Goal: Communication & Community: Participate in discussion

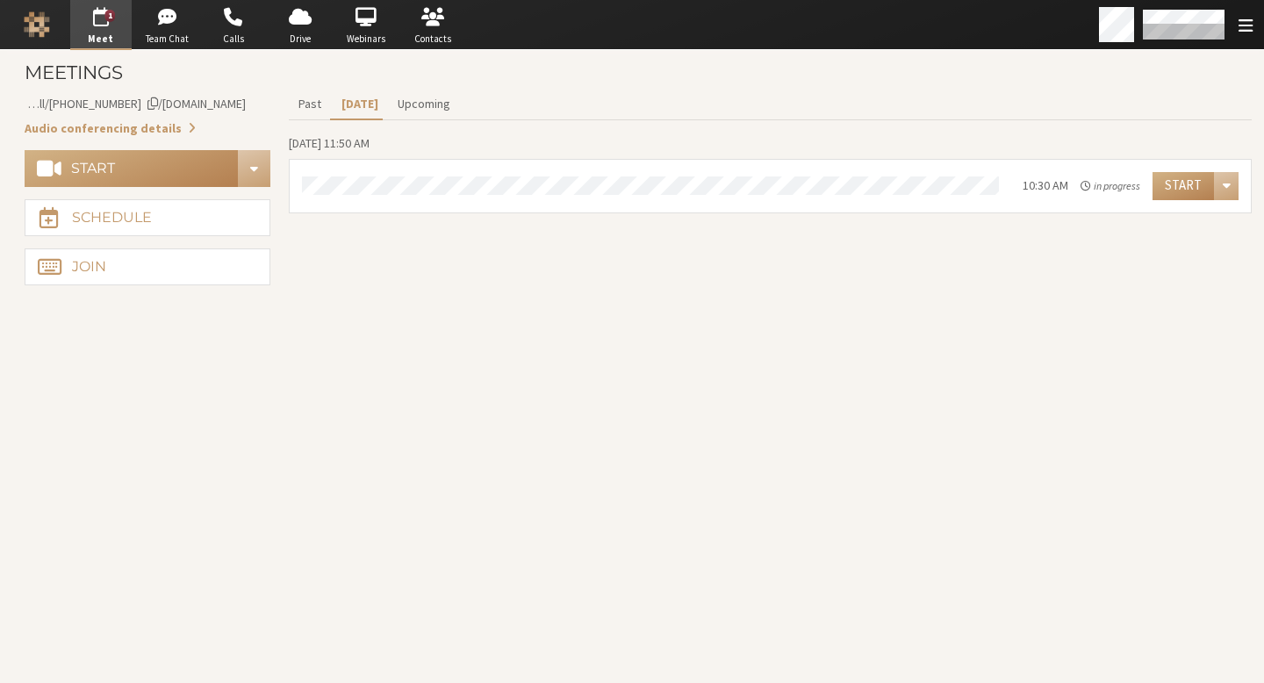
click at [593, 262] on section "Past Today Upcoming Wednesday, October 15, 11:50 AM 10:30 AM in progress Start" at bounding box center [770, 190] width 963 height 203
click at [590, 336] on section "Meetings Meeting link iotum.callbridge.rocks/conf/call/8587695 Audio conferenci…" at bounding box center [632, 366] width 1264 height 633
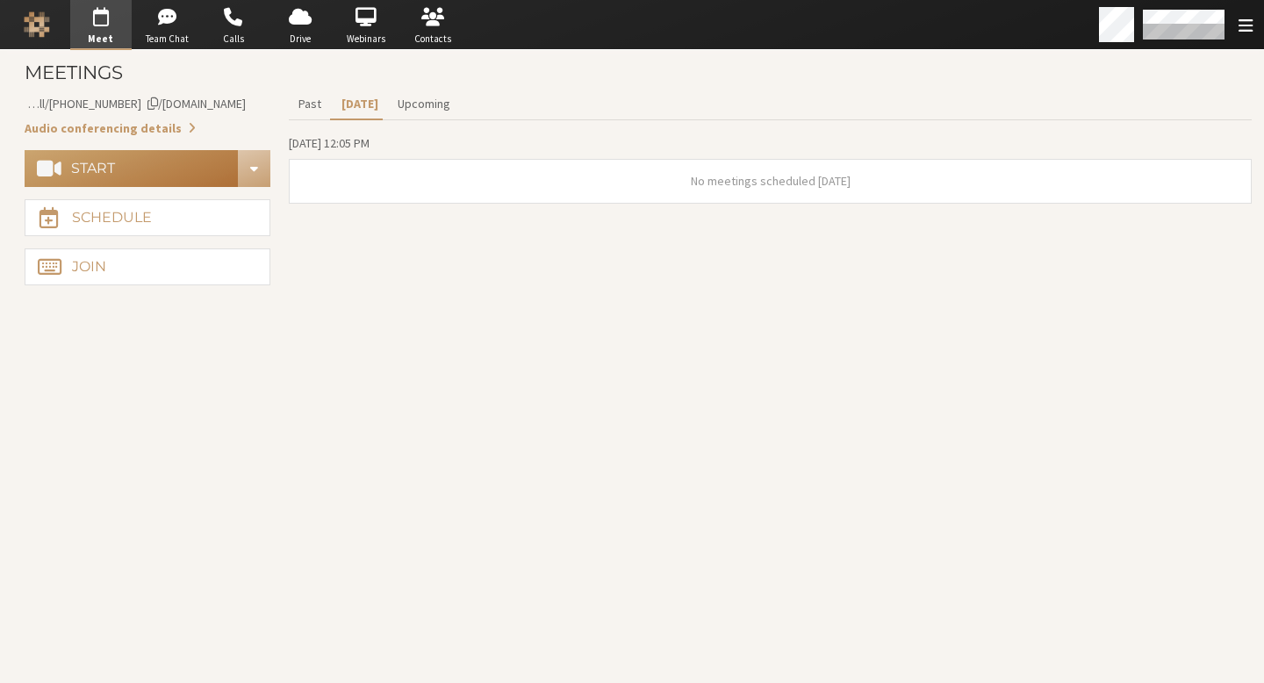
click at [163, 169] on button "Start" at bounding box center [132, 168] width 214 height 37
click at [208, 183] on button "Start" at bounding box center [132, 168] width 214 height 37
click at [172, 176] on button "Start" at bounding box center [132, 168] width 214 height 37
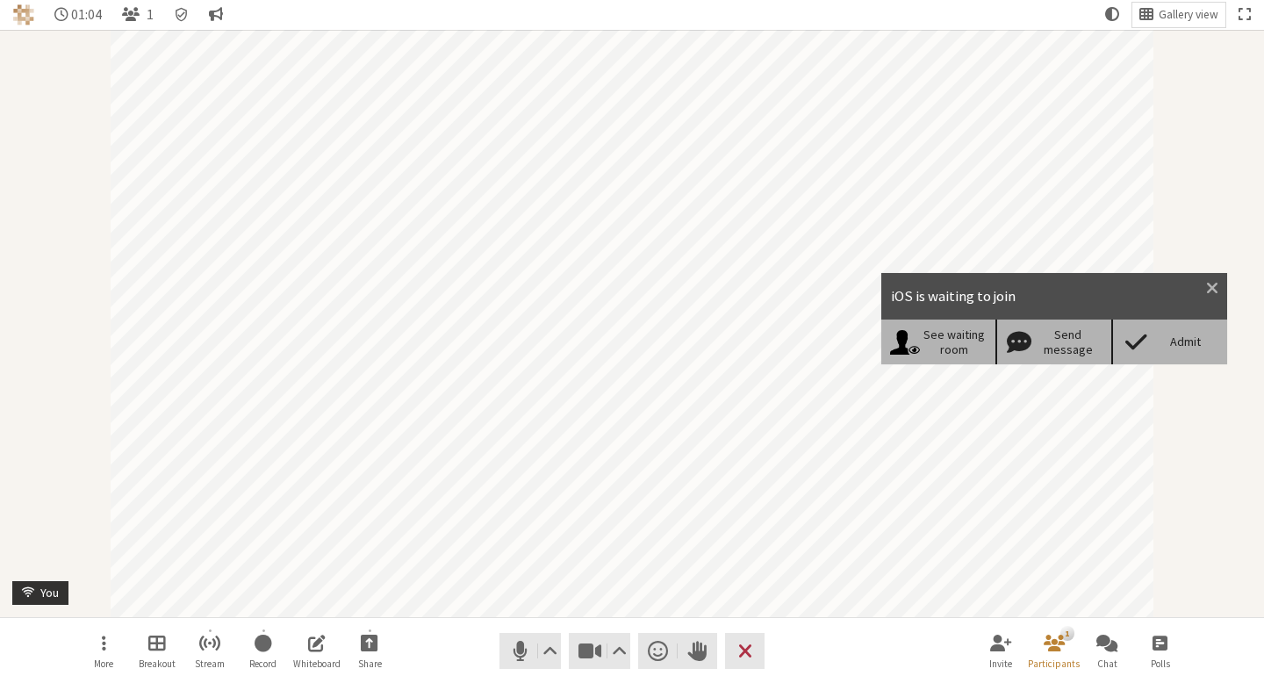
click at [1181, 341] on div "Admit" at bounding box center [1186, 341] width 68 height 15
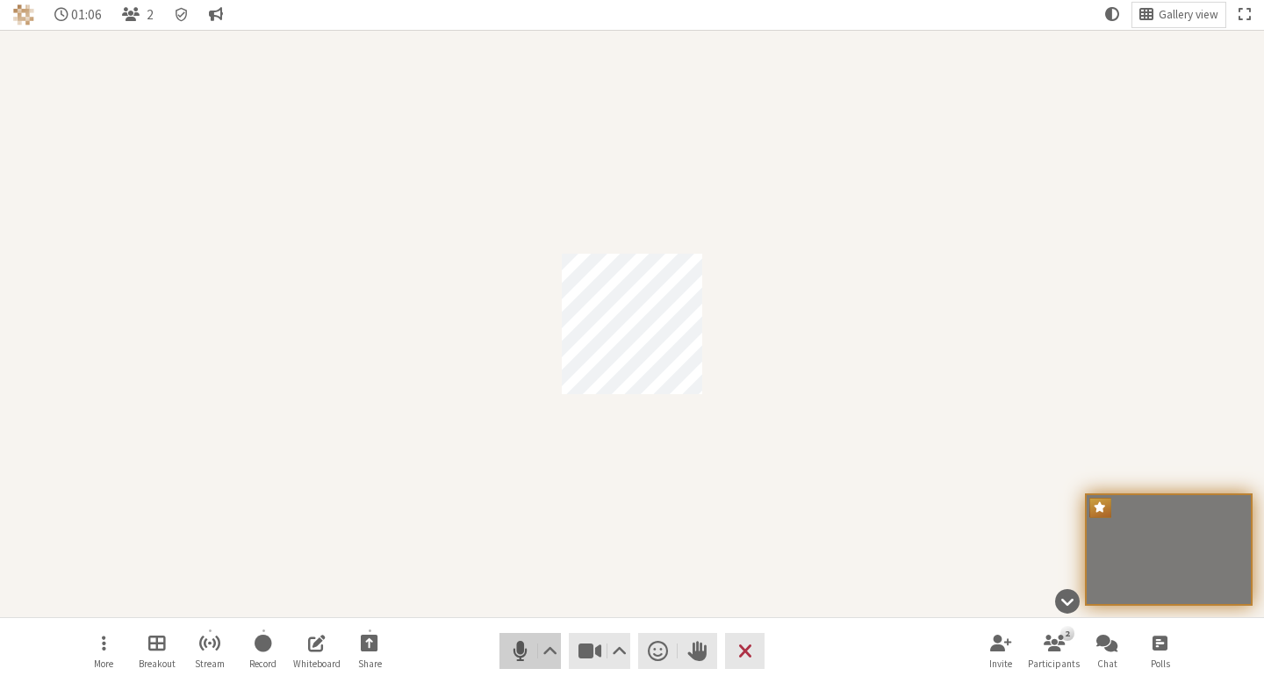
click at [512, 643] on span "Mute (⌘+Shift+A)" at bounding box center [520, 651] width 25 height 24
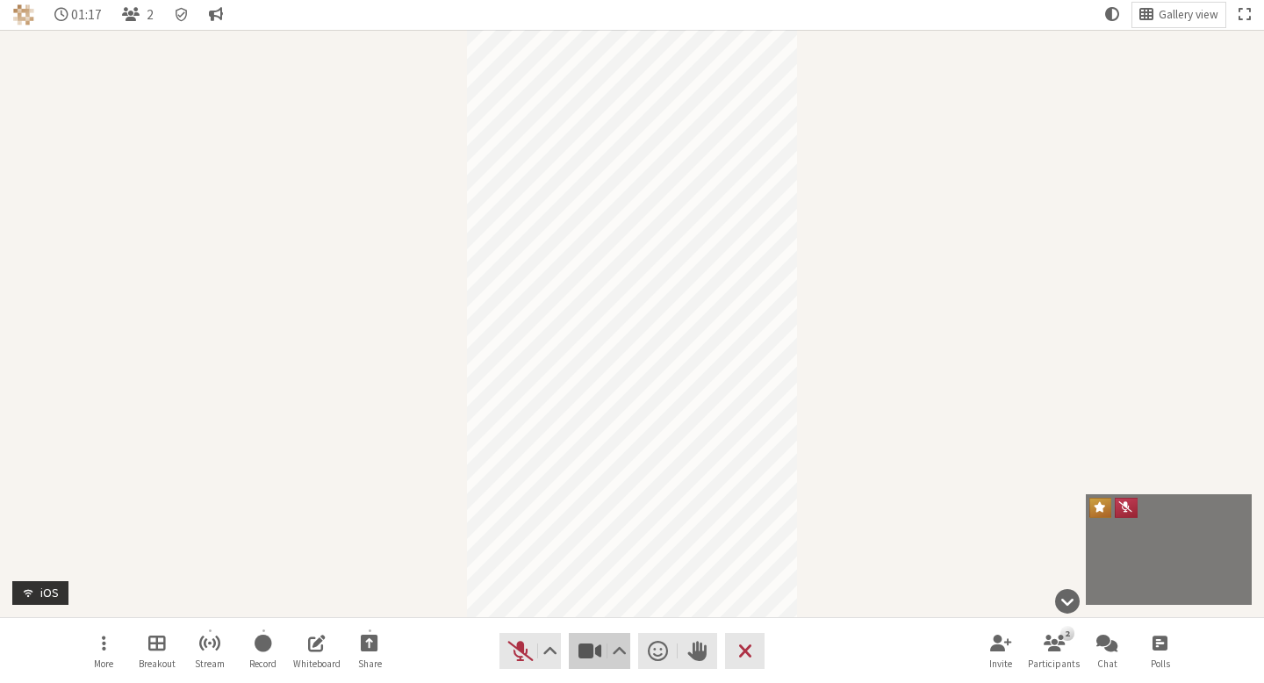
click at [600, 662] on span "Stop video (⌘+Shift+V)" at bounding box center [590, 651] width 25 height 24
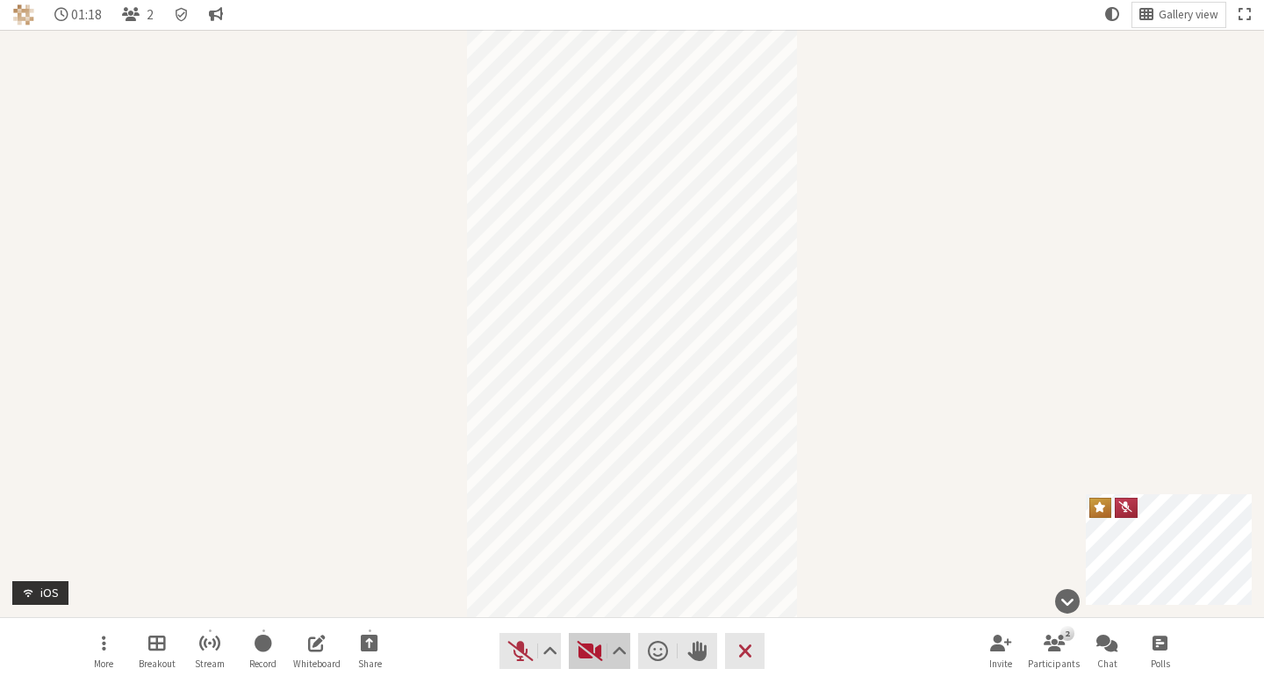
click at [604, 661] on button "Video" at bounding box center [599, 650] width 61 height 35
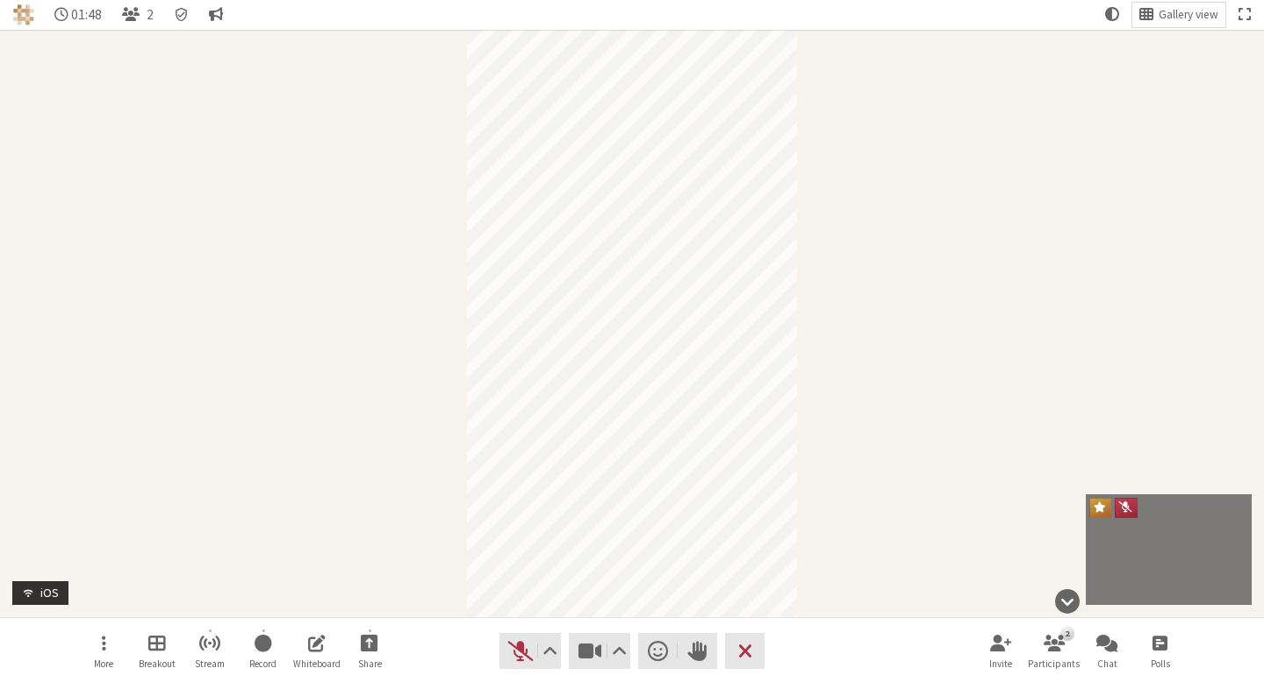
click at [405, 211] on div "Participant" at bounding box center [632, 323] width 1264 height 587
click at [647, 420] on video "Participant" at bounding box center [632, 323] width 1264 height 587
click at [647, 395] on video "Participant" at bounding box center [632, 323] width 1264 height 587
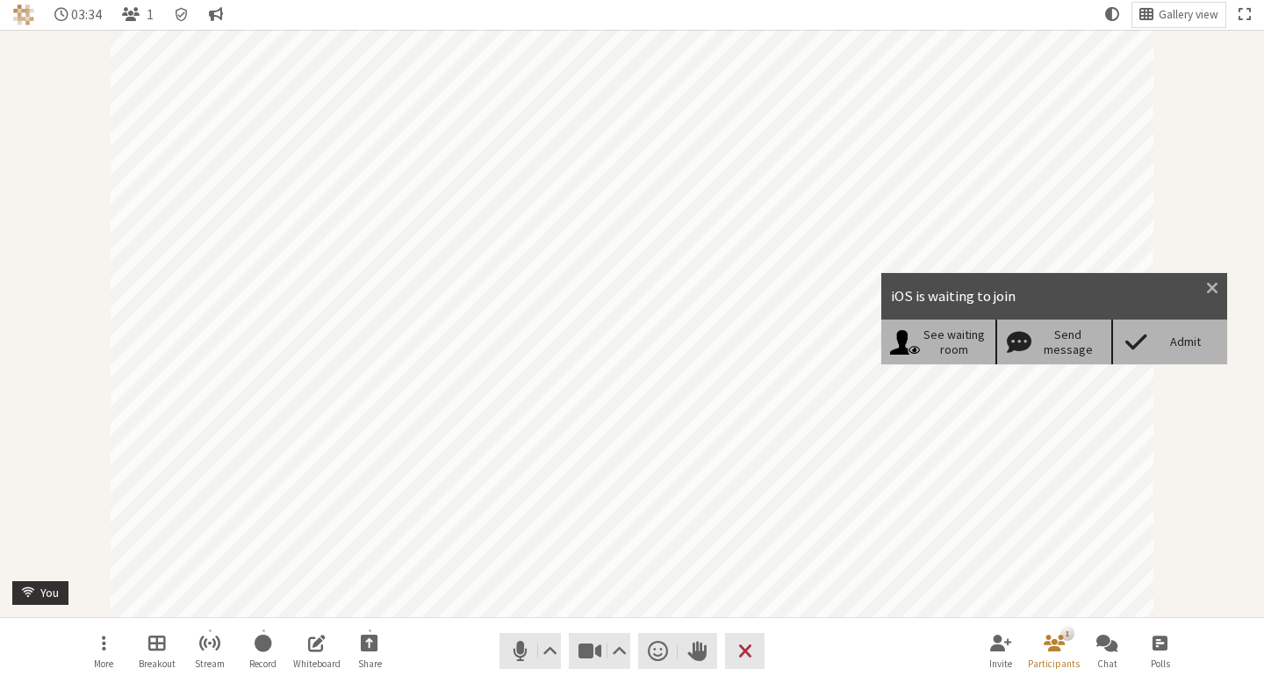
click at [1167, 344] on div "Admit" at bounding box center [1186, 341] width 68 height 15
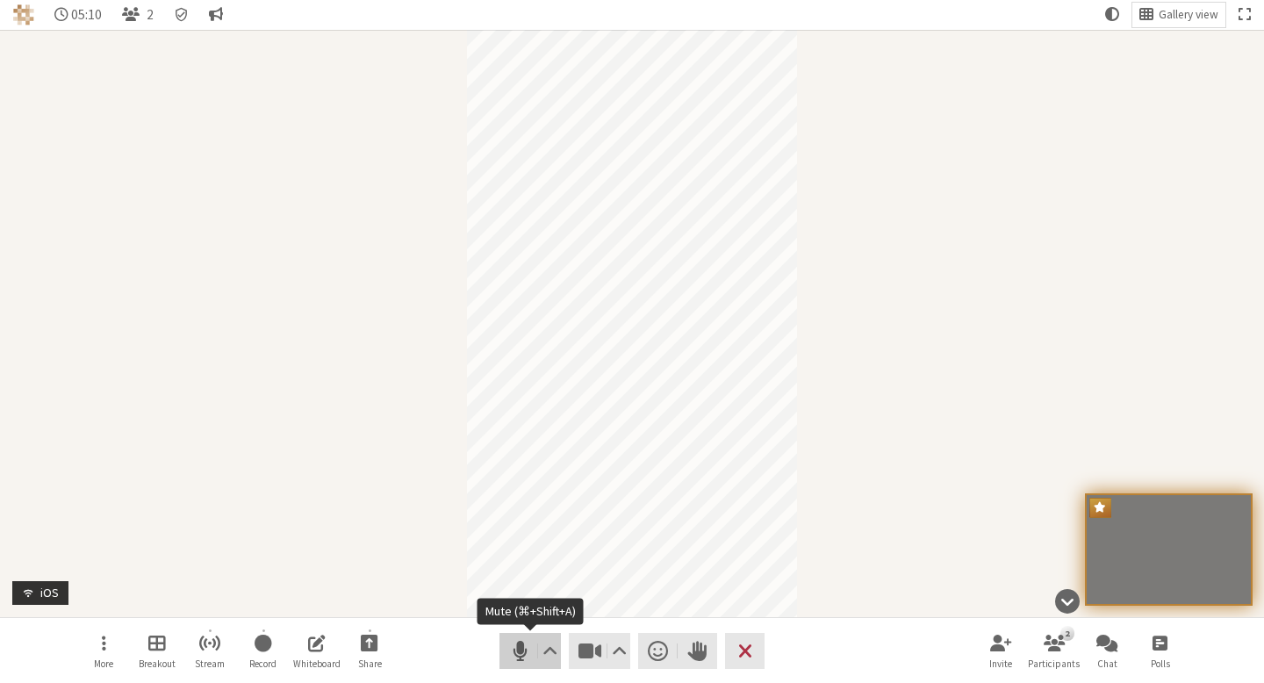
click at [526, 647] on span "Mute (⌘+Shift+A)" at bounding box center [520, 651] width 25 height 24
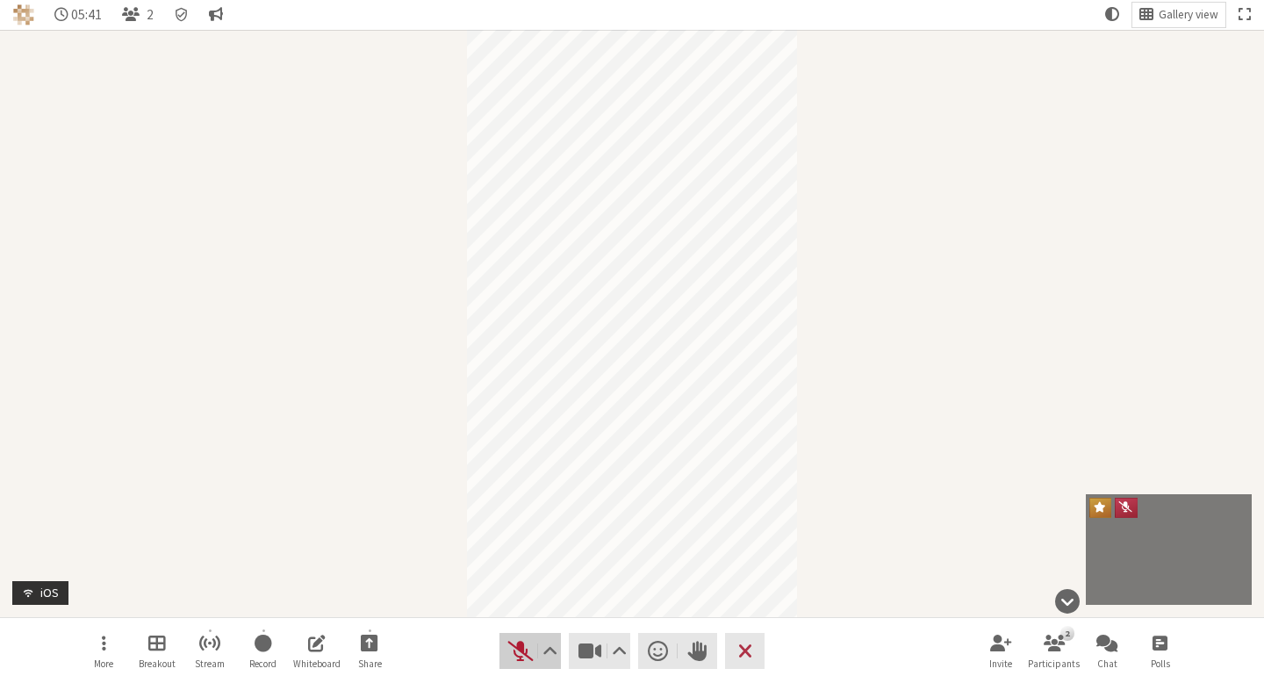
click at [527, 648] on span "Unmute (⌘+Shift+A)" at bounding box center [520, 651] width 25 height 24
click at [507, 648] on button "Audio" at bounding box center [529, 650] width 61 height 35
click at [522, 653] on span "Unmute (⌘+Shift+A)" at bounding box center [520, 651] width 25 height 24
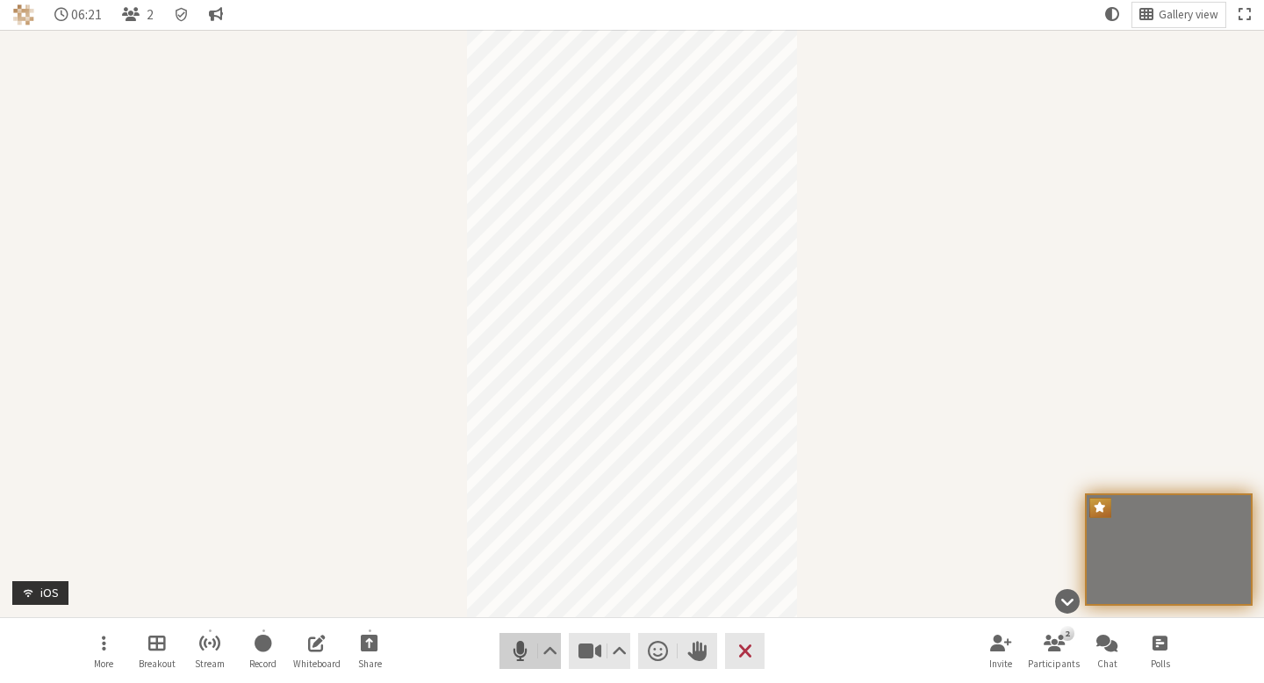
click at [508, 650] on span "Mute (⌘+Shift+A)" at bounding box center [520, 651] width 25 height 24
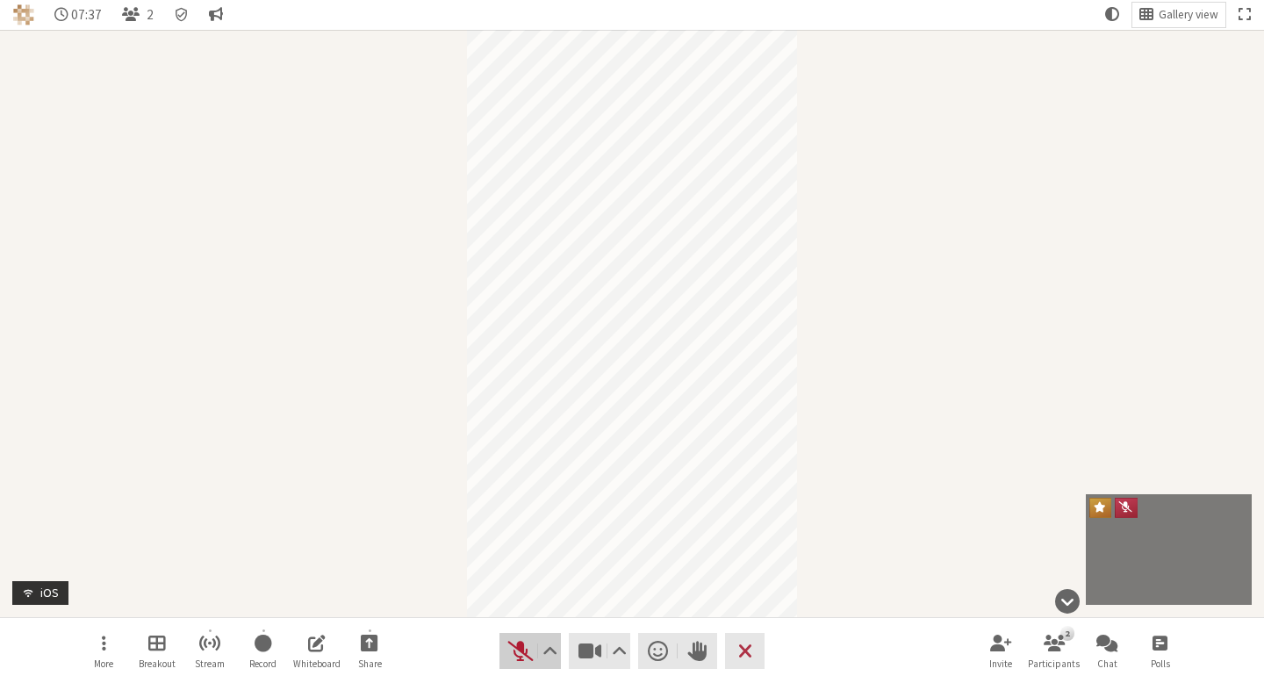
click at [506, 657] on button "Audio" at bounding box center [529, 650] width 61 height 35
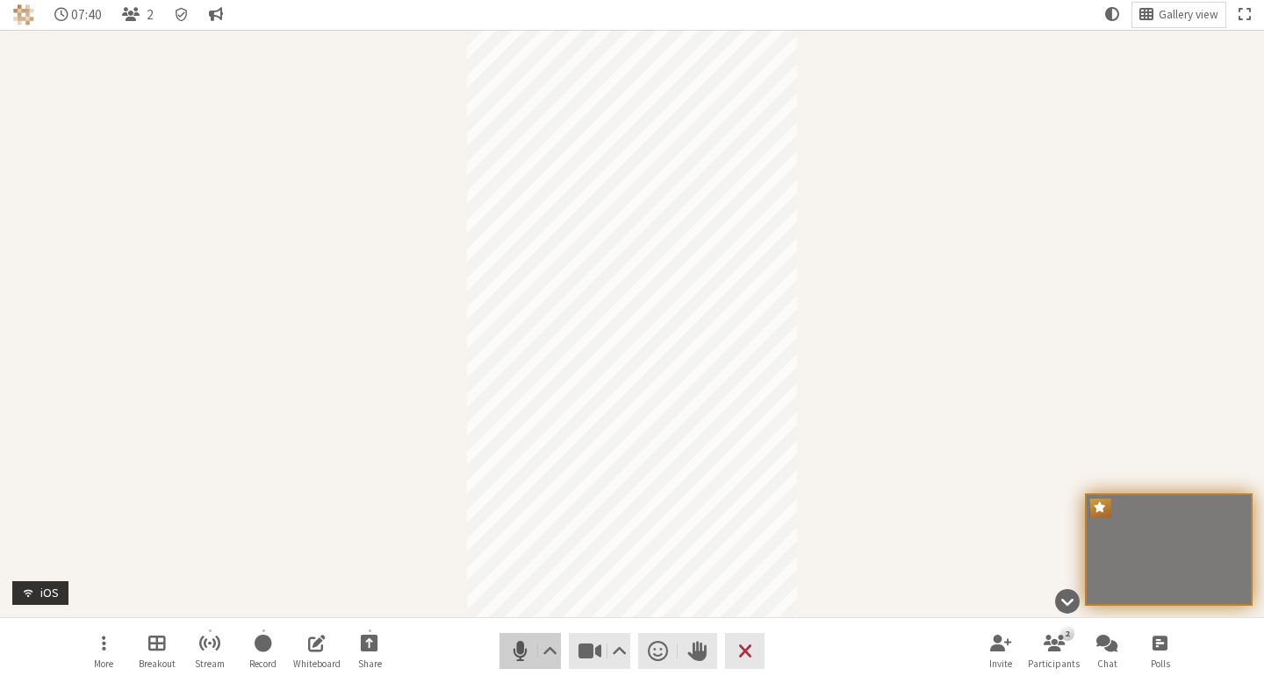
click at [520, 656] on span "Mute (⌘+Shift+A)" at bounding box center [520, 651] width 25 height 24
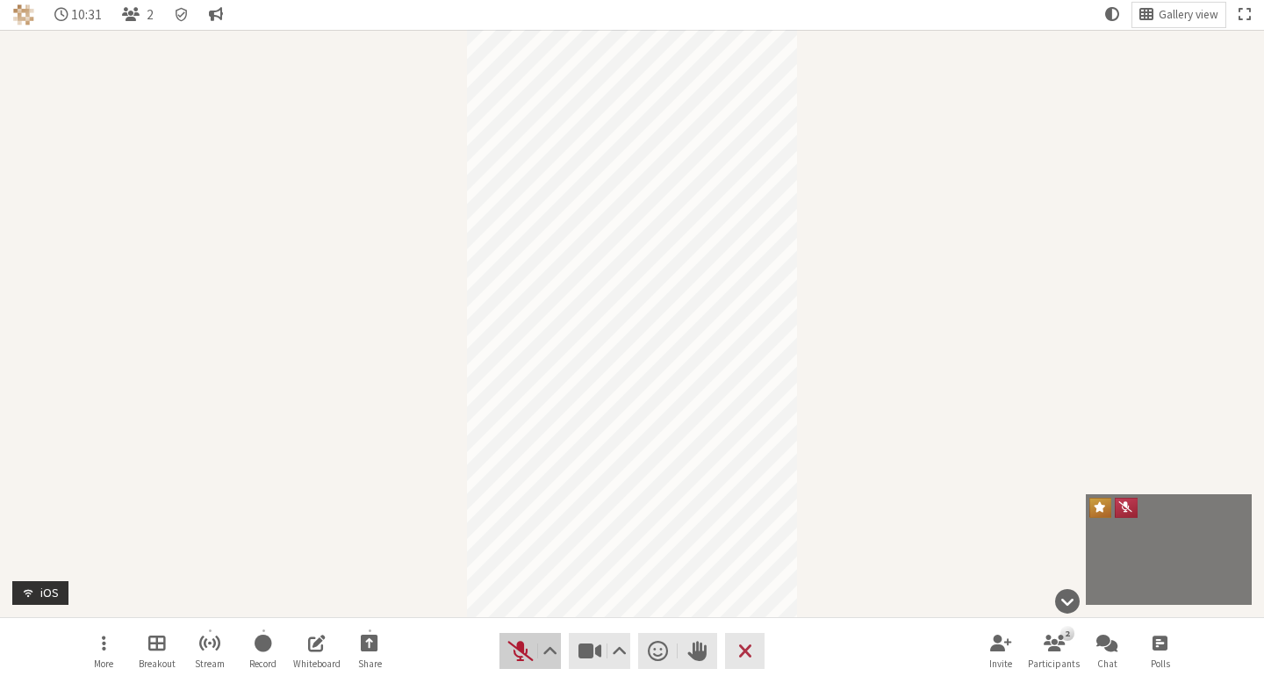
click at [523, 638] on button "Audio" at bounding box center [529, 650] width 61 height 35
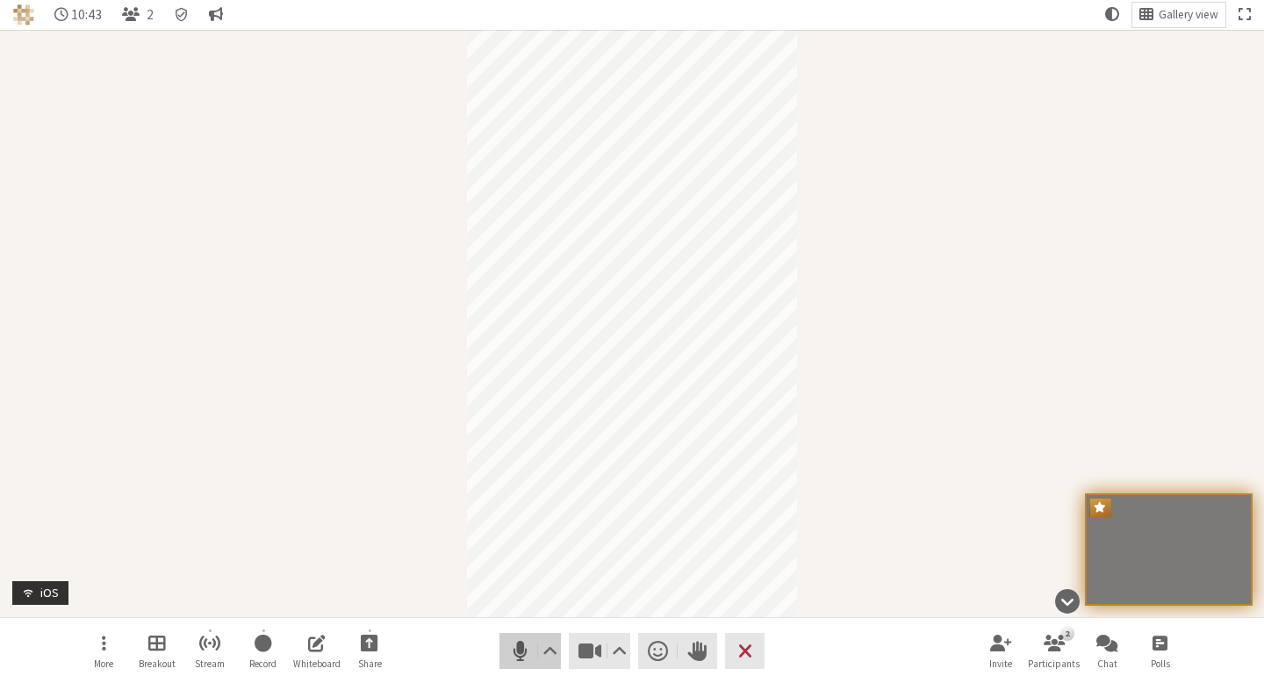
click at [523, 638] on button "Audio" at bounding box center [529, 650] width 61 height 35
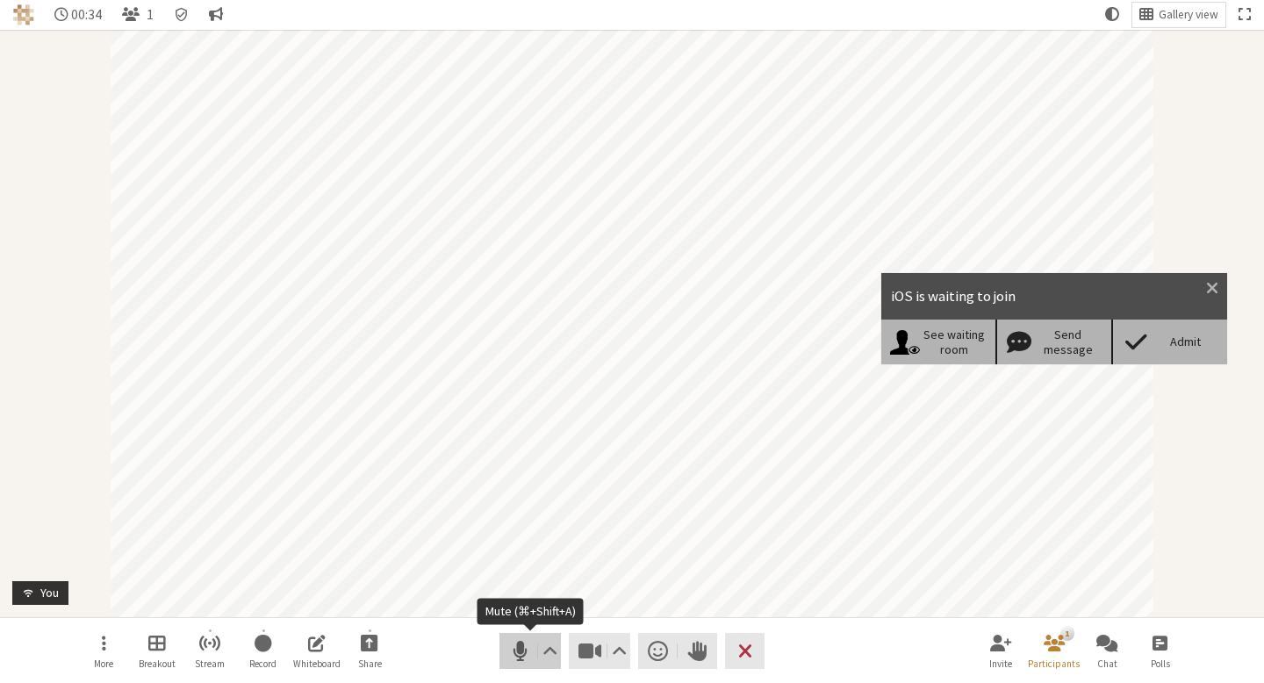
click at [533, 633] on button "Audio" at bounding box center [529, 650] width 61 height 35
click at [1152, 347] on span at bounding box center [1136, 342] width 31 height 25
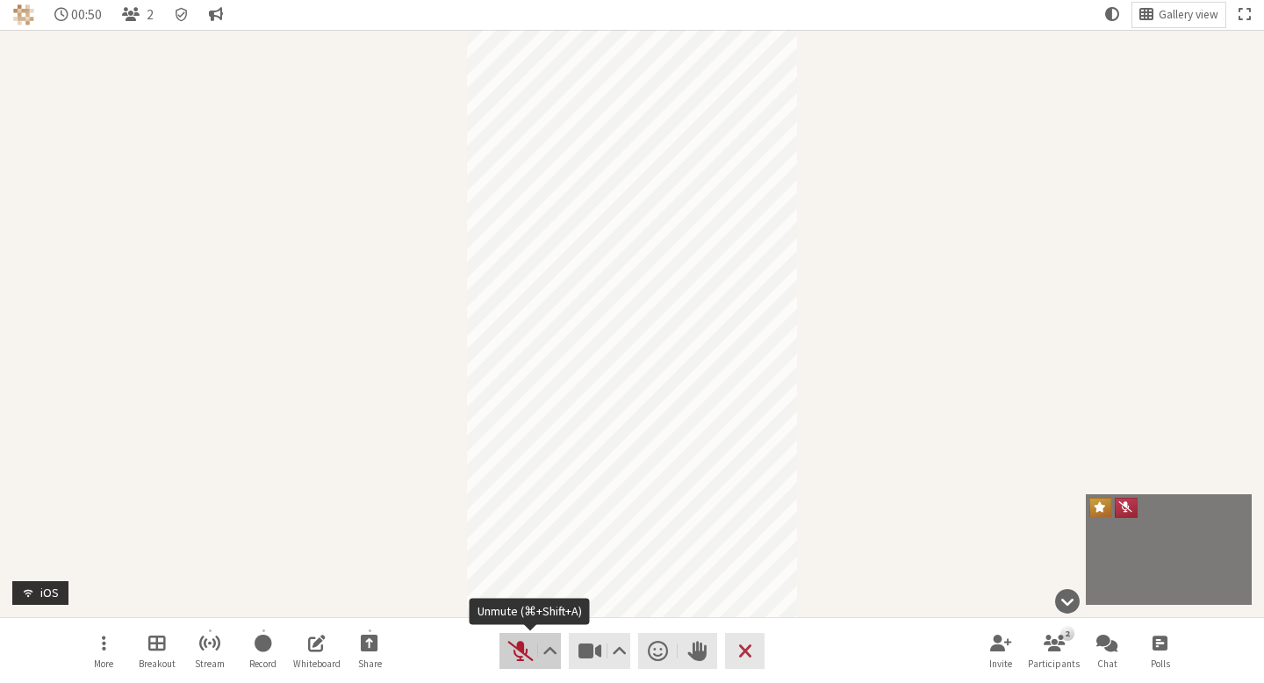
click at [514, 652] on span "Unmute (⌘+Shift+A)" at bounding box center [520, 651] width 25 height 24
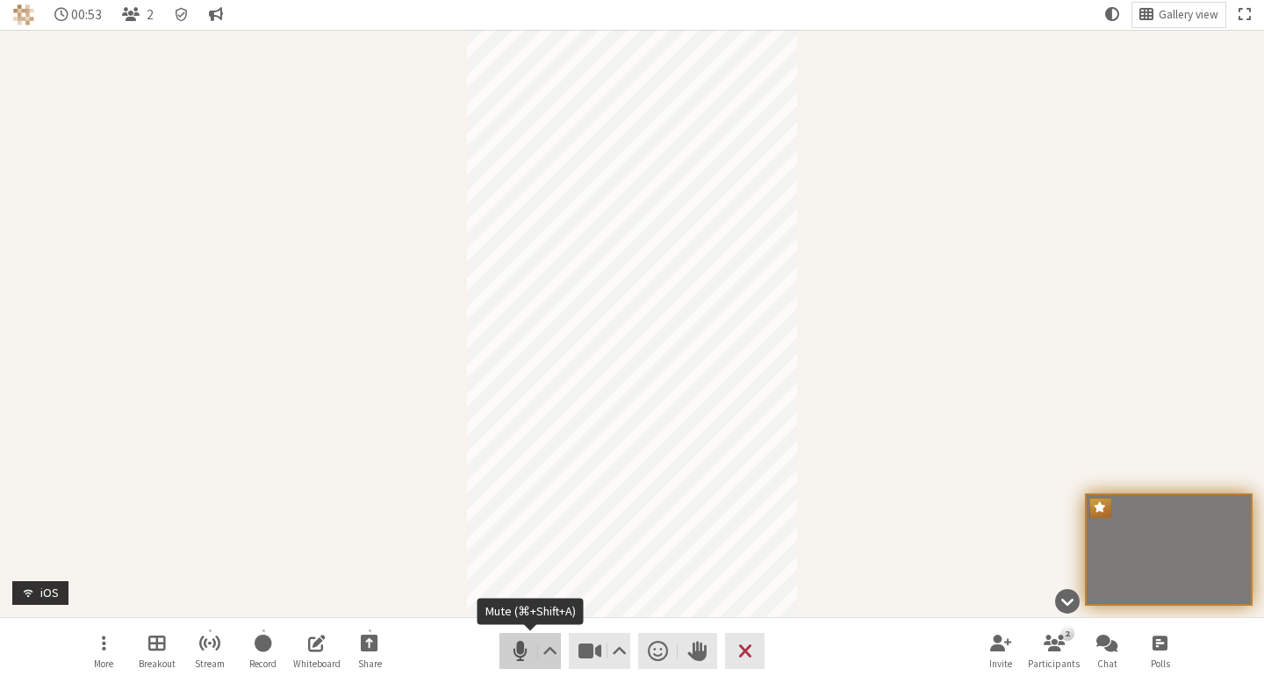
click at [529, 636] on button "Audio" at bounding box center [529, 650] width 61 height 35
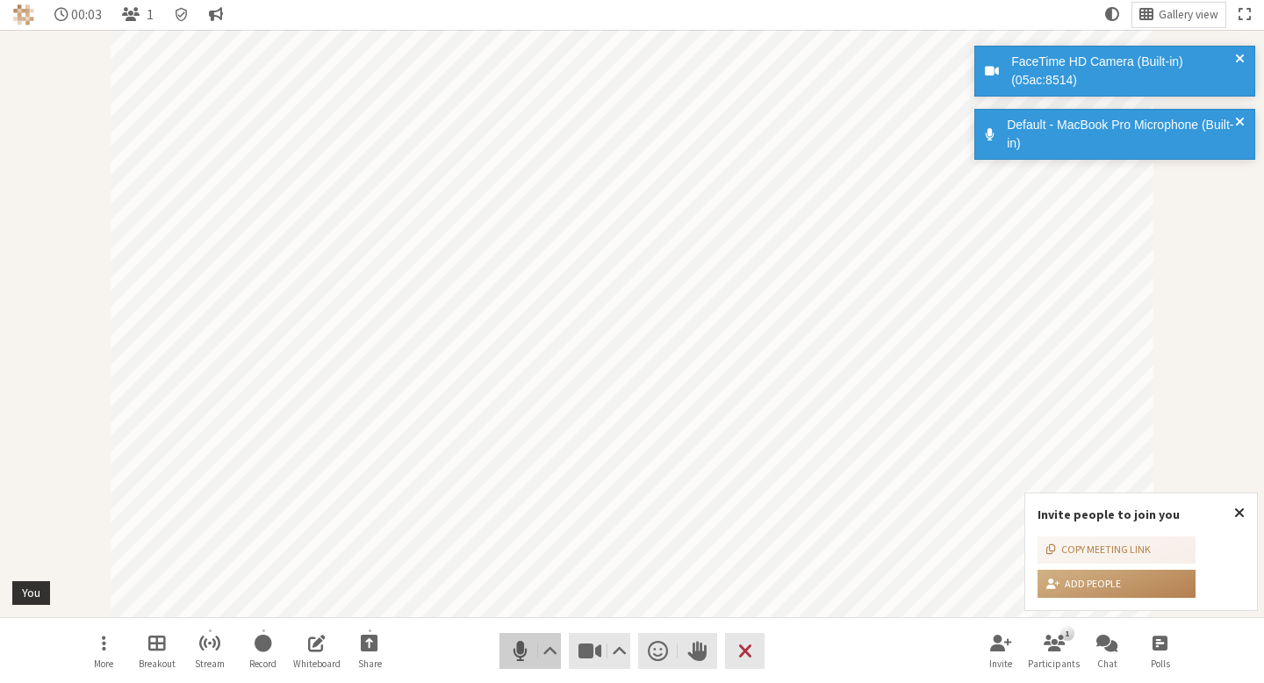
click at [514, 643] on span "Mute (⌘+Shift+A)" at bounding box center [520, 651] width 25 height 24
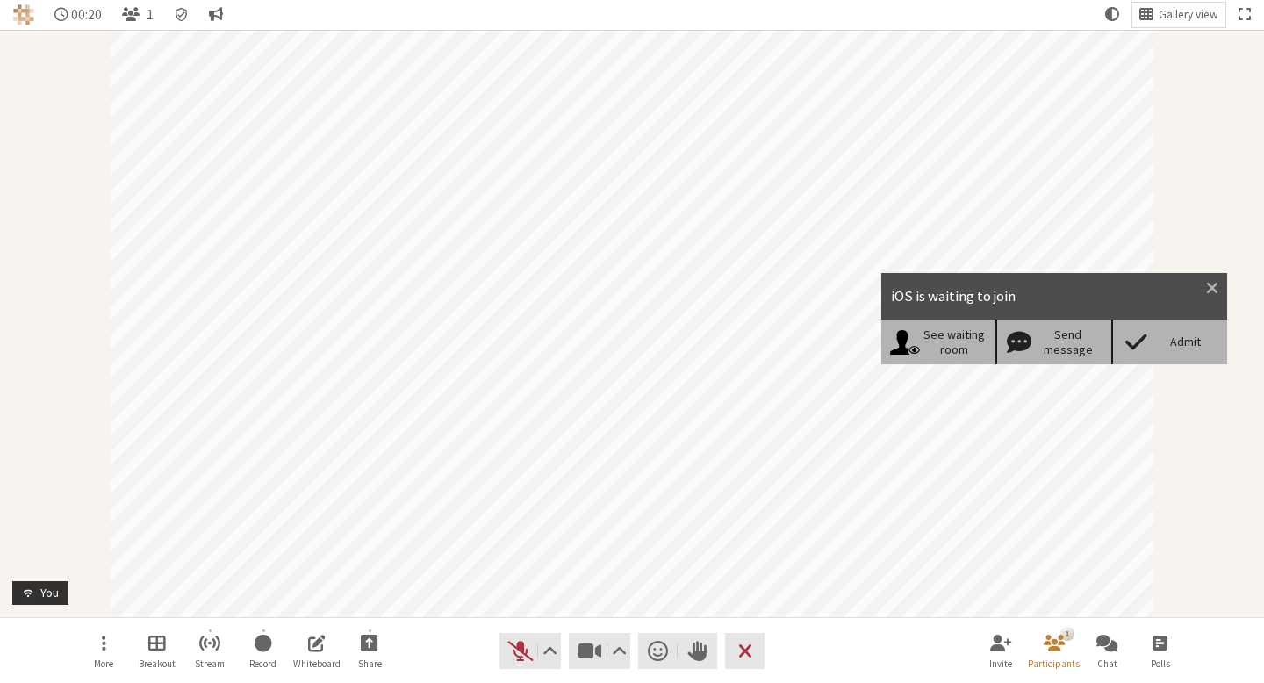
click at [1173, 334] on div "Admit" at bounding box center [1186, 341] width 68 height 15
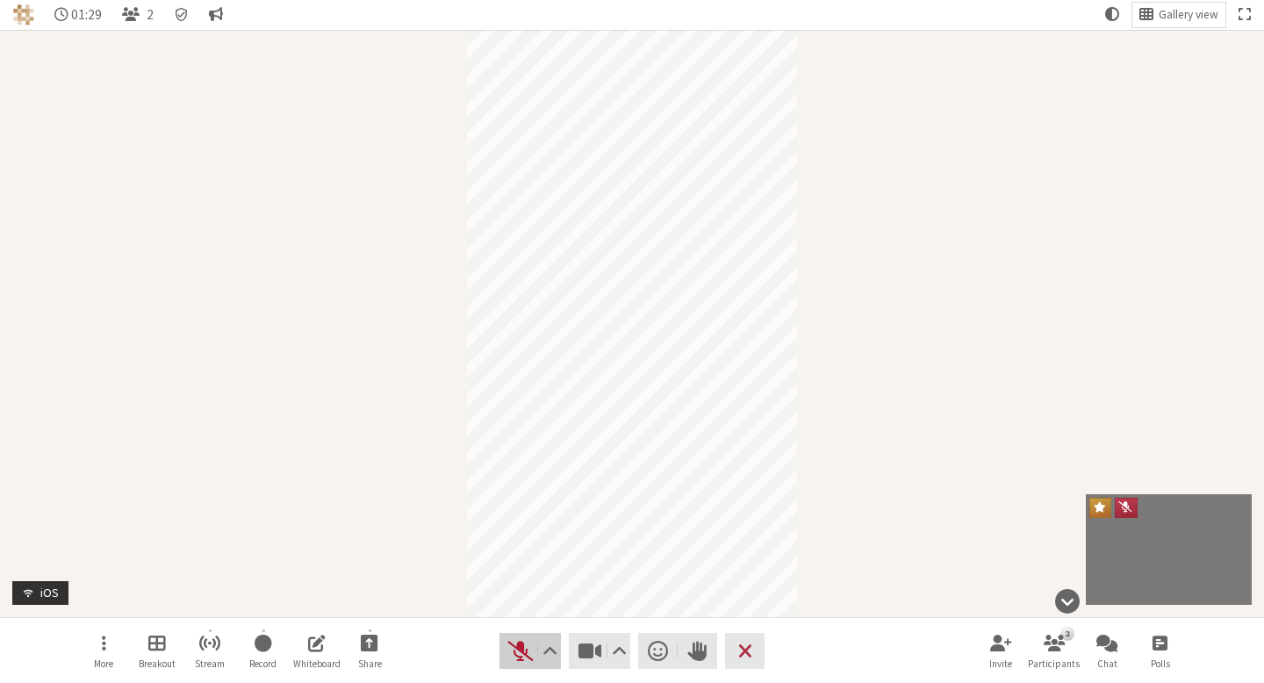
click at [516, 661] on span "Unmute (⌘+Shift+A)" at bounding box center [520, 651] width 25 height 24
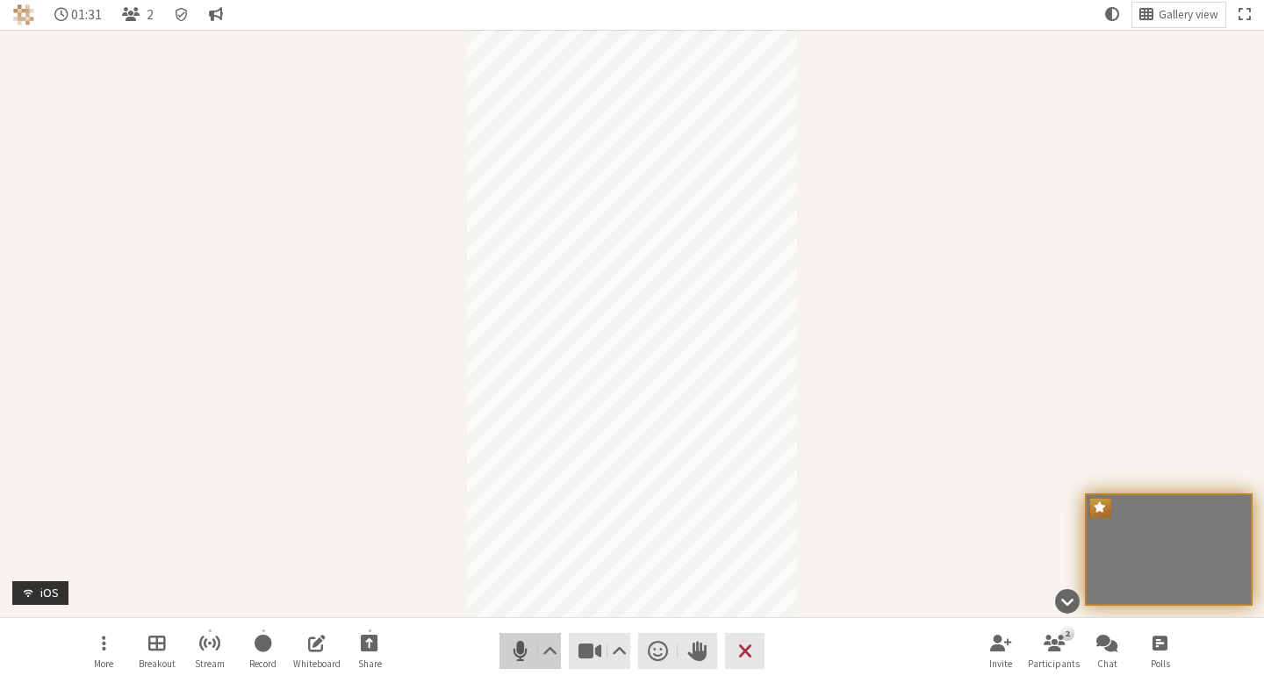
click at [523, 649] on span "Mute (⌘+Shift+A)" at bounding box center [520, 651] width 25 height 24
click at [517, 648] on span "Unmute (⌘+Shift+A)" at bounding box center [520, 651] width 25 height 24
click at [519, 645] on span "Mute (⌘+Shift+A)" at bounding box center [520, 651] width 25 height 24
